Goal: Information Seeking & Learning: Learn about a topic

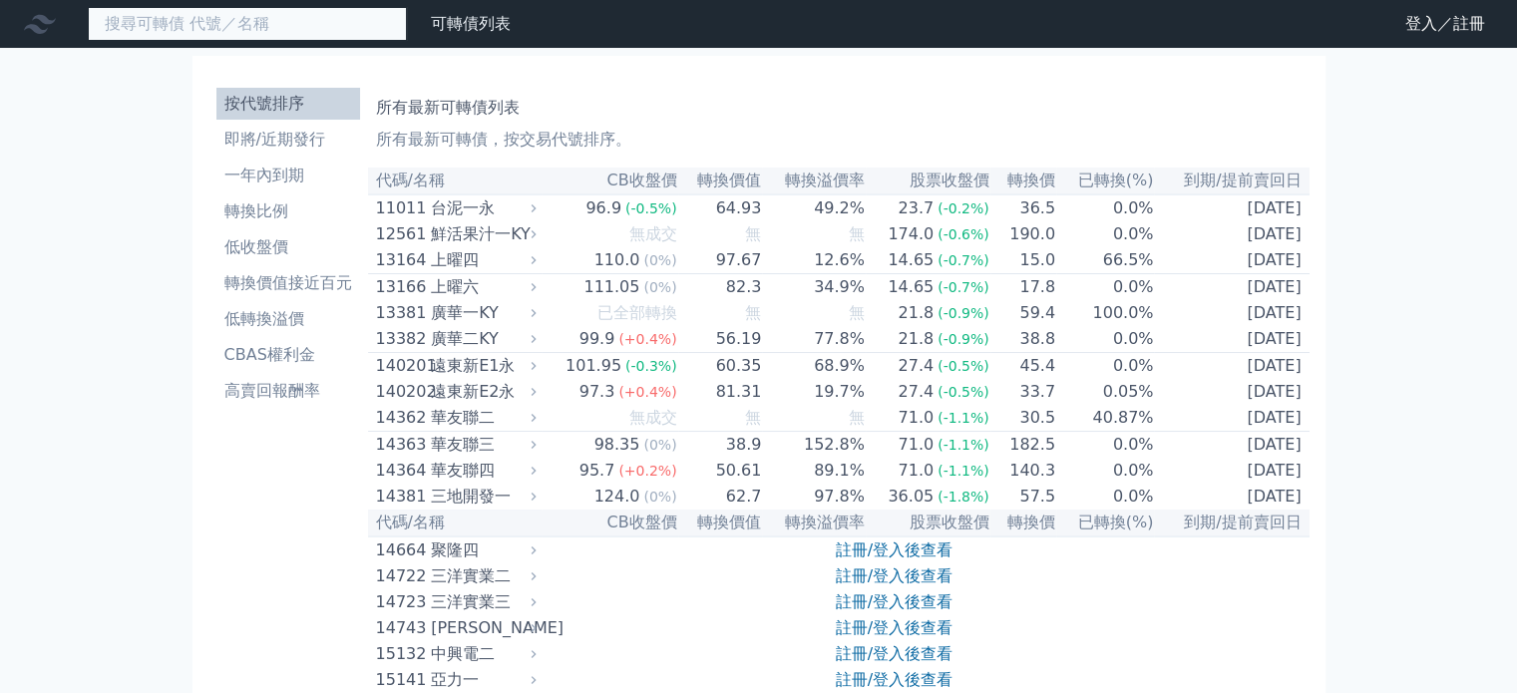
click at [355, 27] on input at bounding box center [247, 24] width 319 height 34
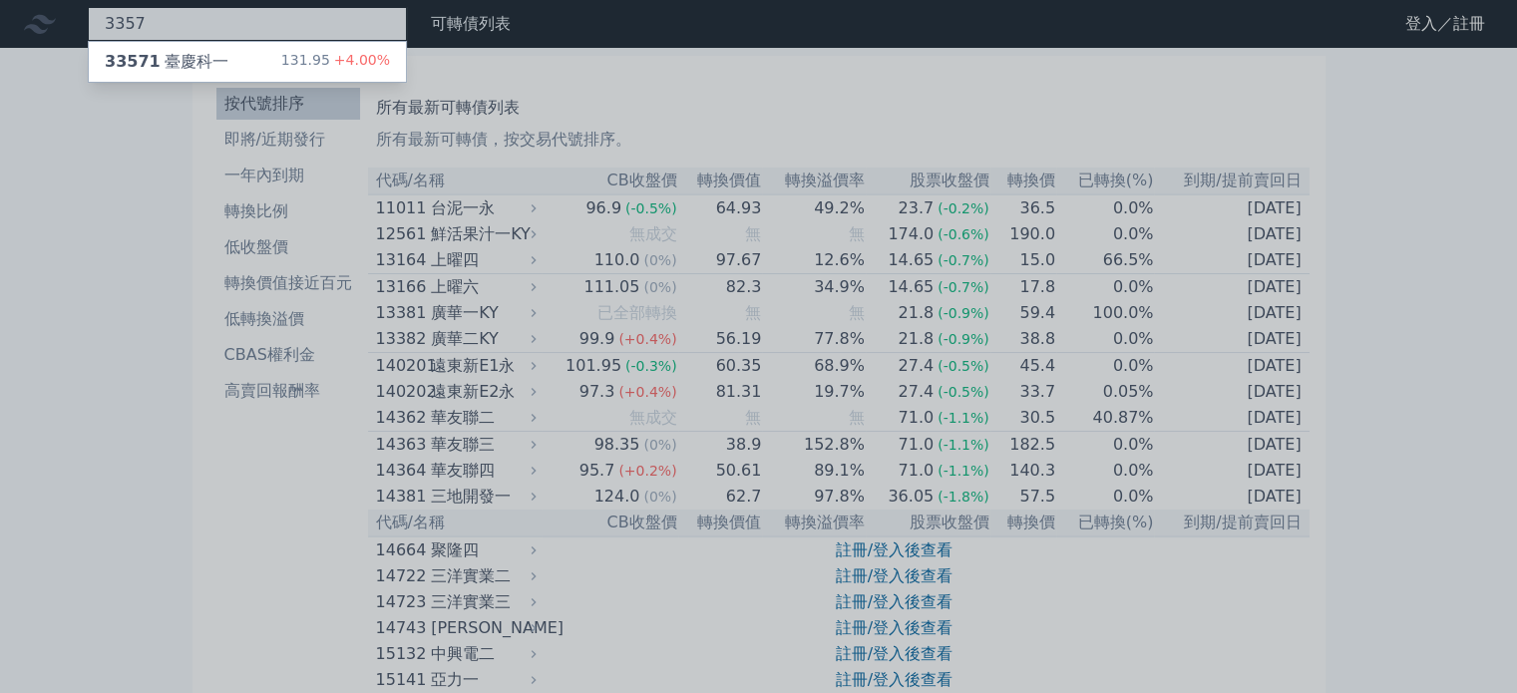
type input "3357"
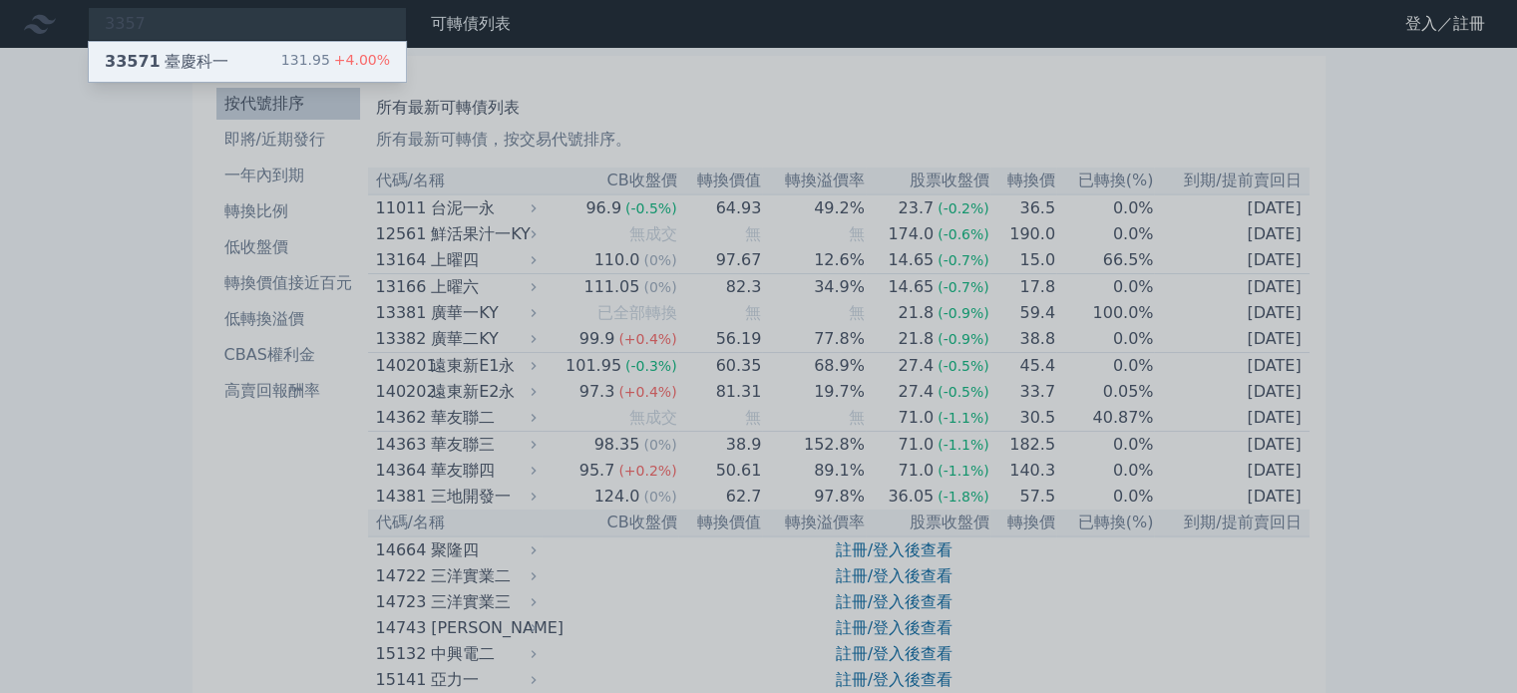
click at [176, 52] on div "33571 臺慶科一" at bounding box center [167, 62] width 124 height 24
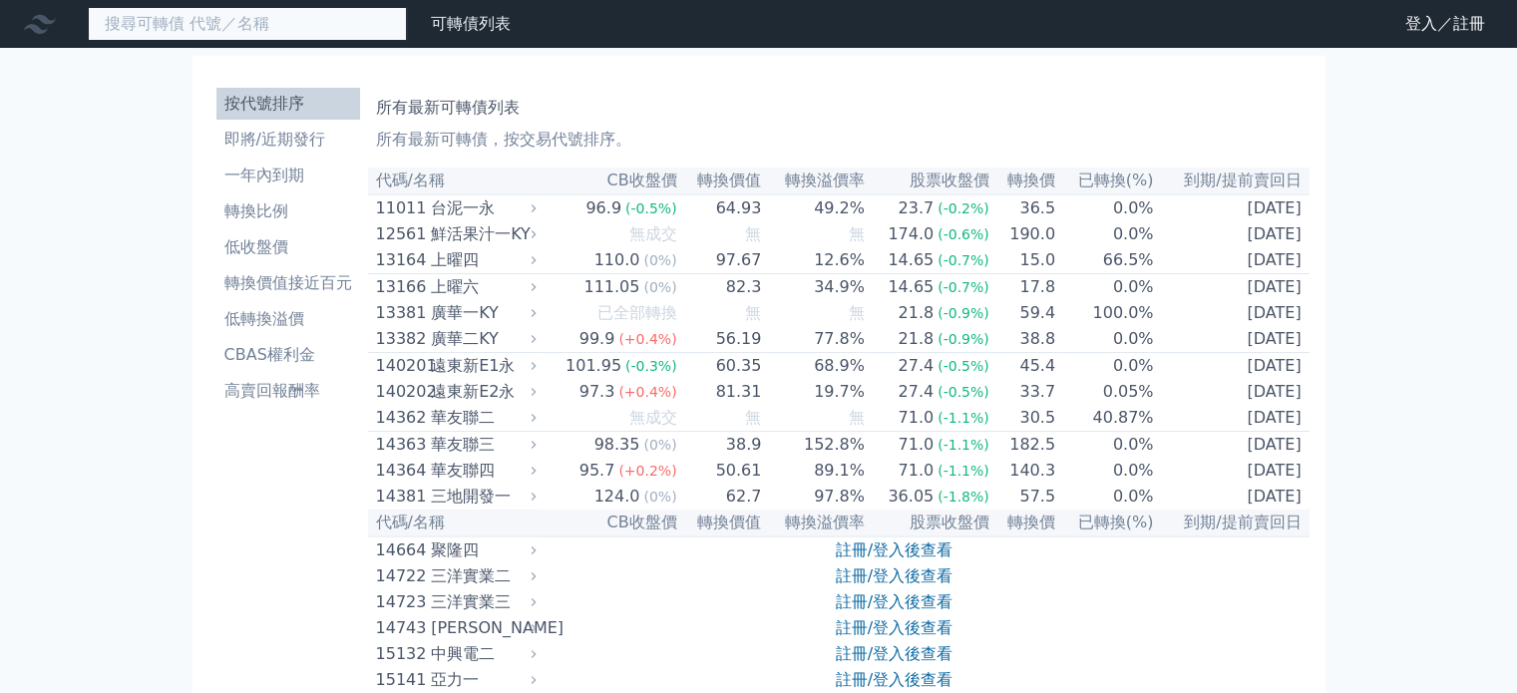
click at [262, 31] on input at bounding box center [247, 24] width 319 height 34
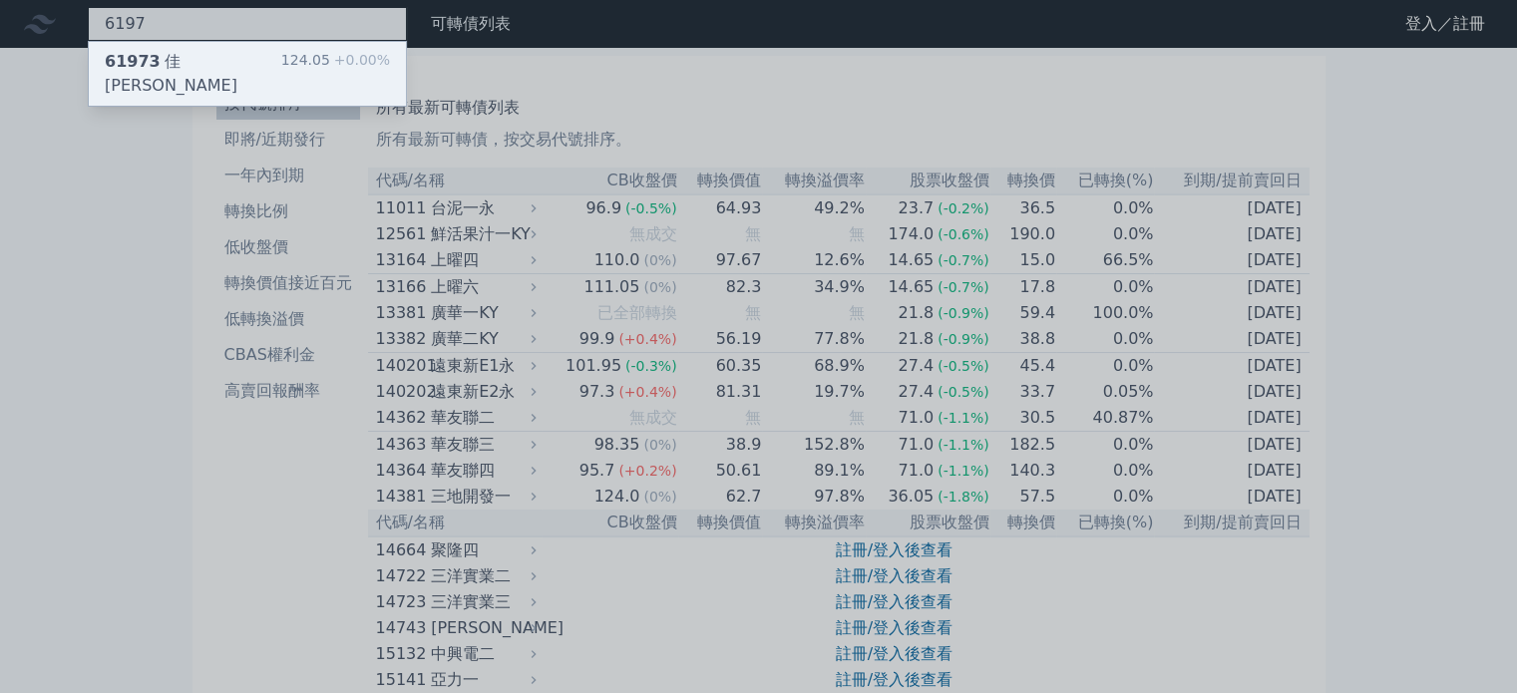
type input "6197"
click at [220, 51] on div "61973 佳必琪三 124.05 +0.00%" at bounding box center [247, 74] width 317 height 64
